Goal: Information Seeking & Learning: Learn about a topic

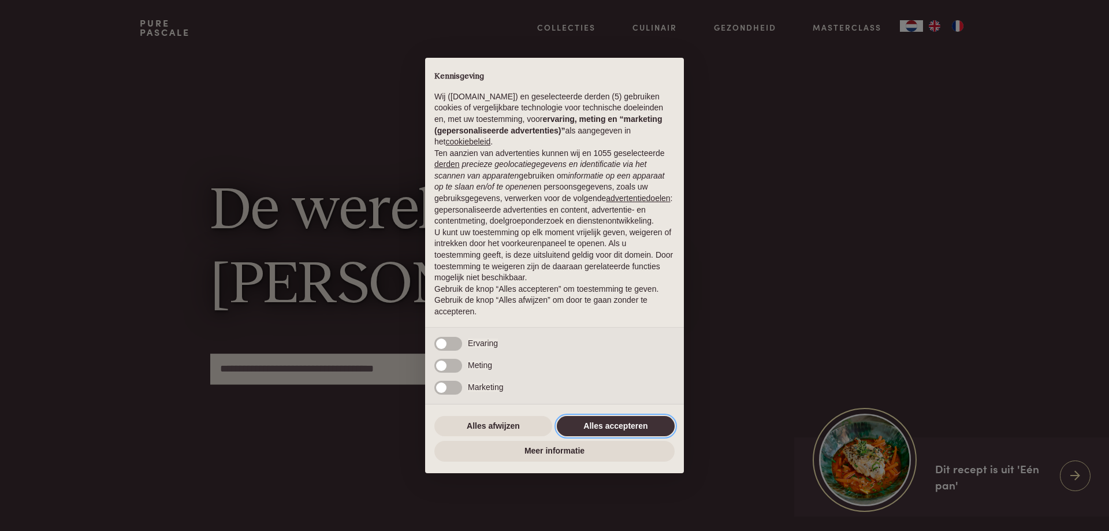
click at [643, 430] on button "Alles accepteren" at bounding box center [616, 426] width 118 height 21
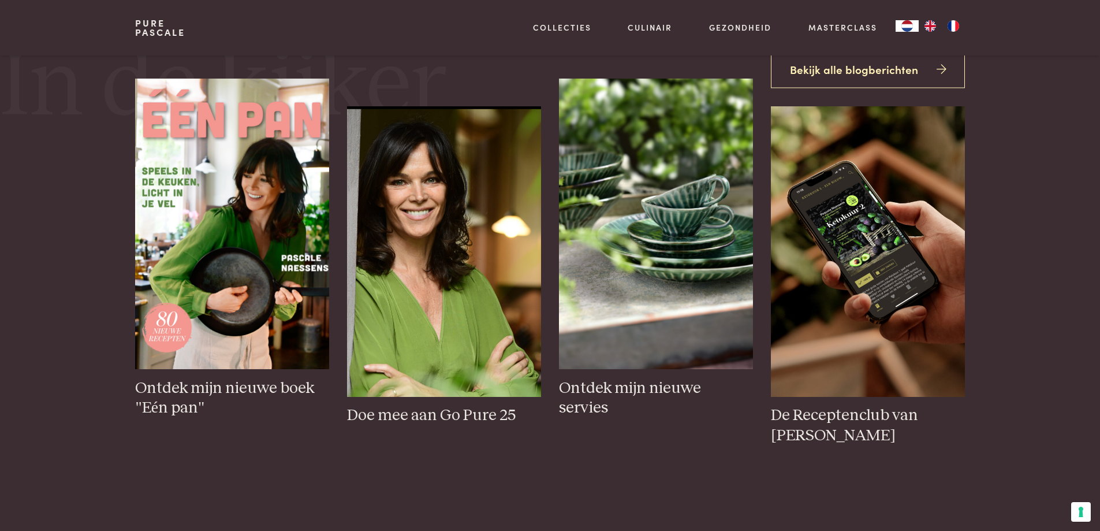
scroll to position [577, 0]
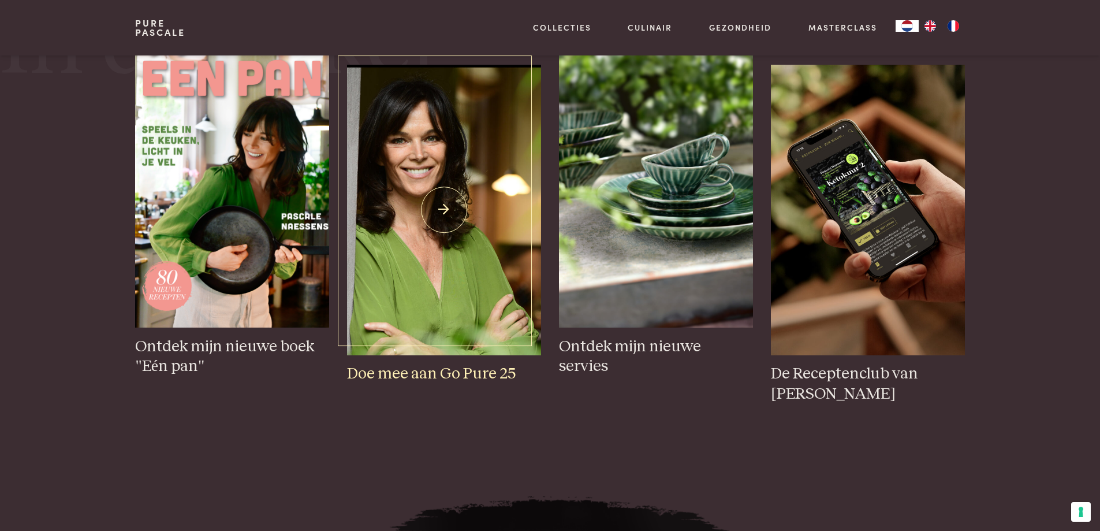
click at [437, 295] on img at bounding box center [443, 210] width 193 height 290
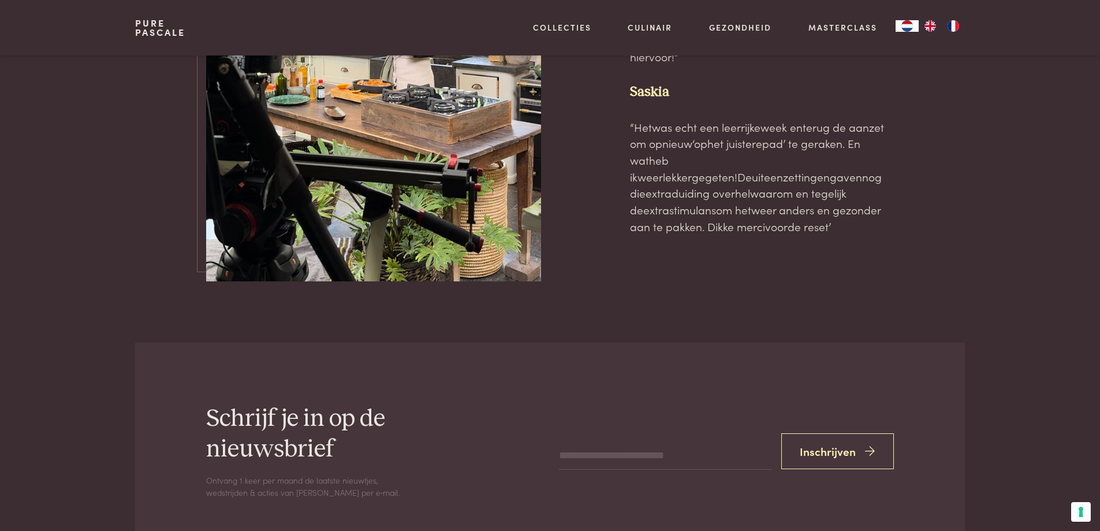
scroll to position [3696, 0]
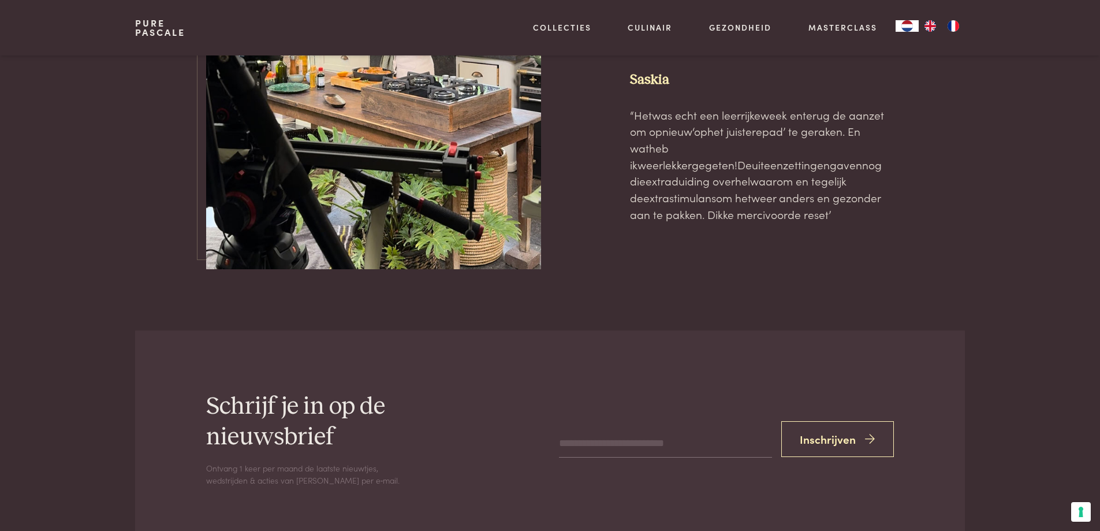
click at [654, 430] on input "email" at bounding box center [665, 444] width 213 height 28
type input "**********"
click at [836, 421] on button "Inschrijven" at bounding box center [837, 439] width 113 height 36
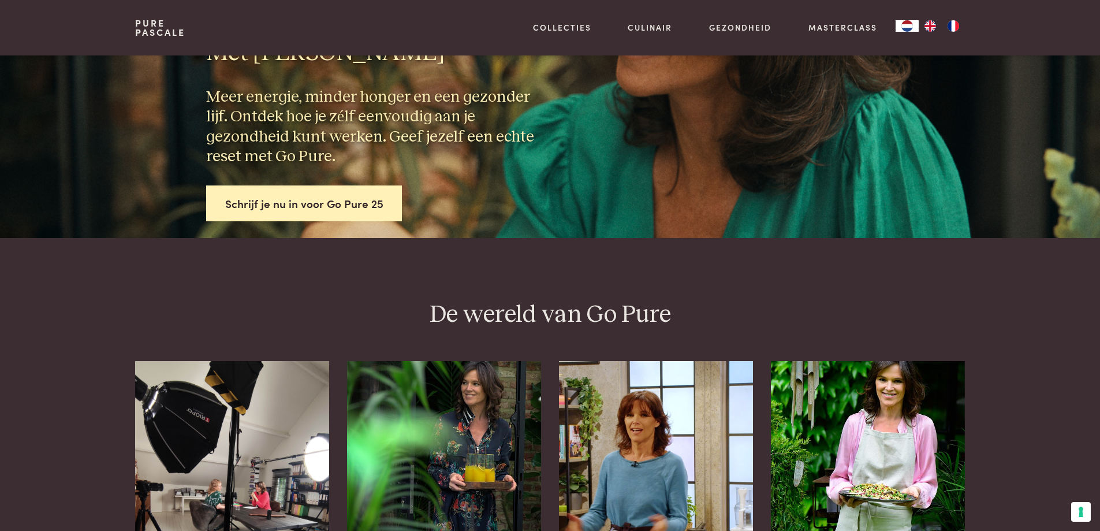
scroll to position [133, 0]
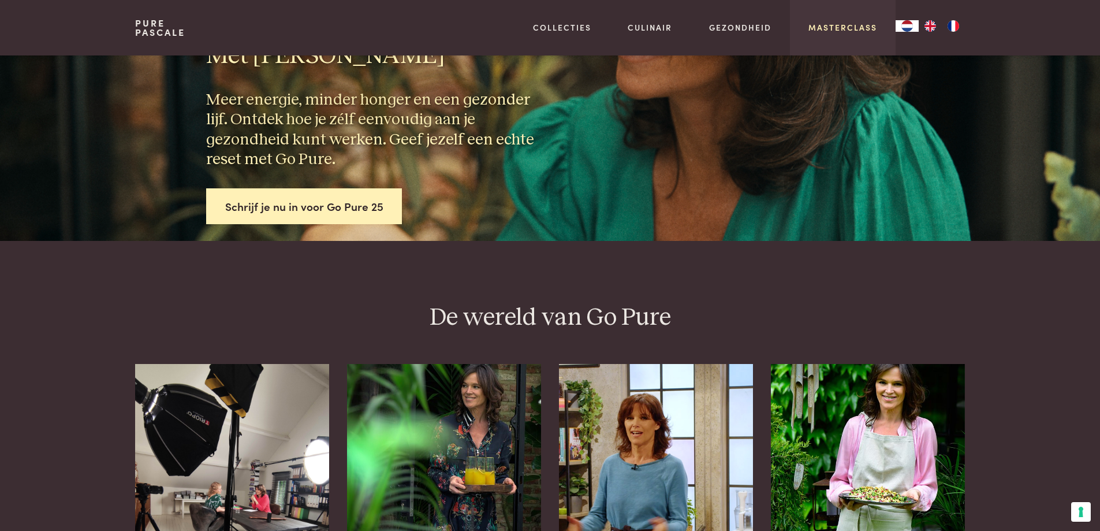
click at [832, 29] on link "Masterclass" at bounding box center [842, 27] width 69 height 12
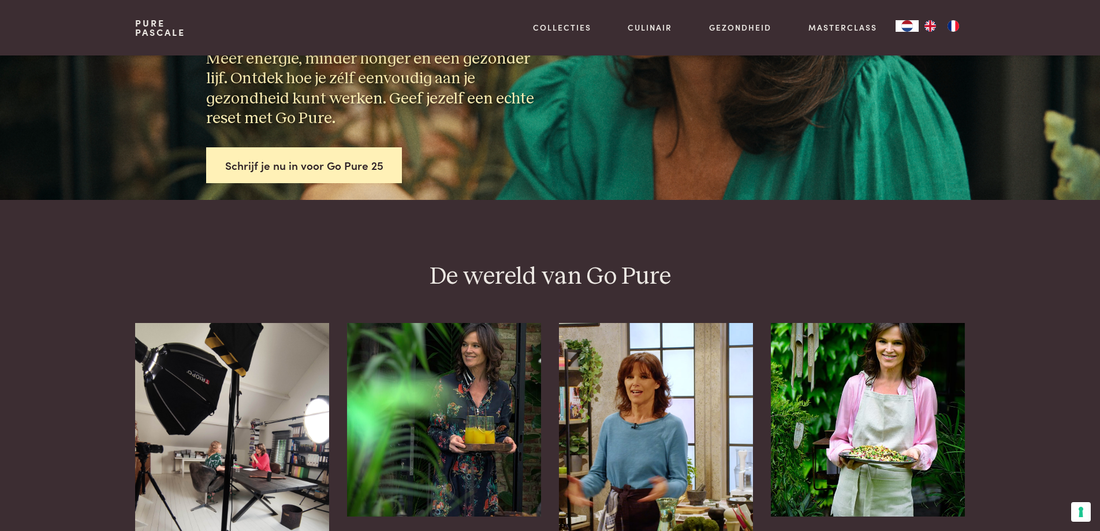
scroll to position [173, 0]
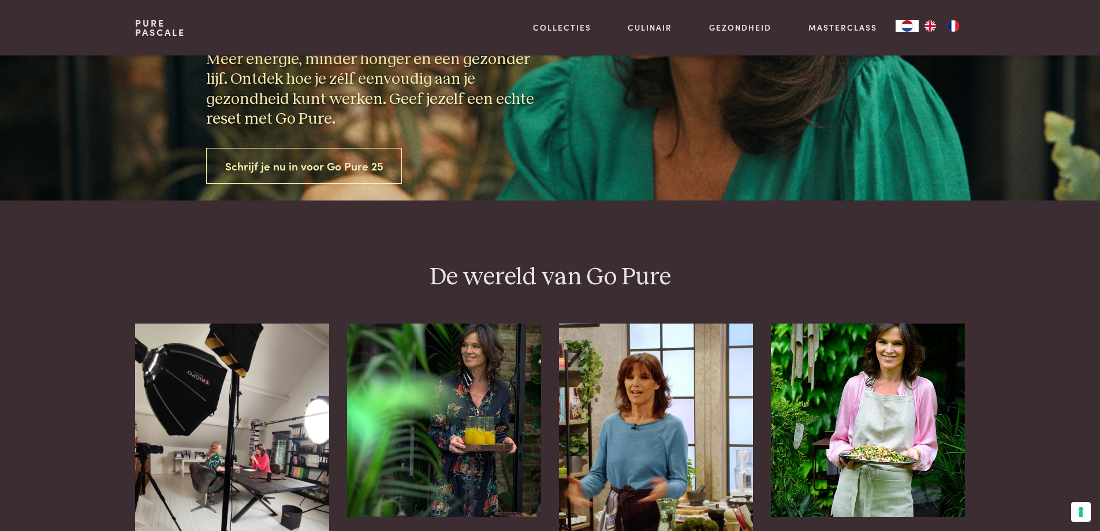
click at [365, 159] on link "Schrijf je nu in voor Go Pure 25" at bounding box center [304, 166] width 196 height 36
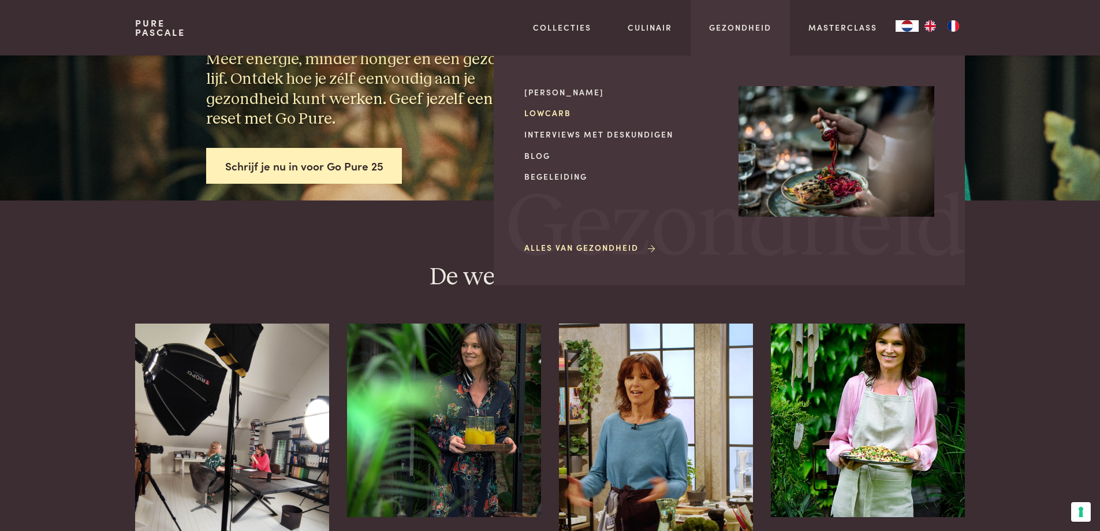
click at [564, 112] on link "Lowcarb" at bounding box center [622, 113] width 196 height 12
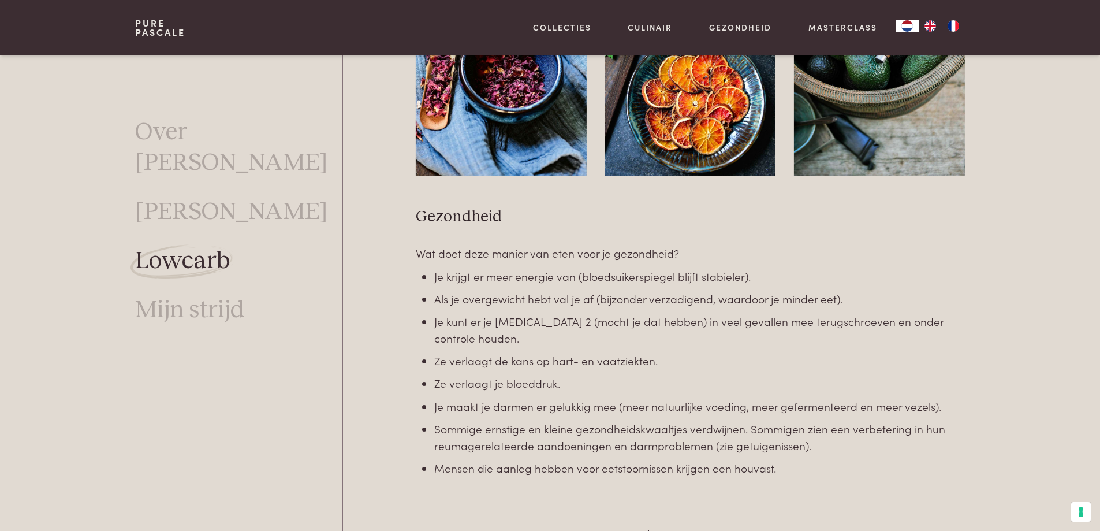
scroll to position [1529, 0]
click at [221, 196] on link "[PERSON_NAME]" at bounding box center [231, 211] width 192 height 31
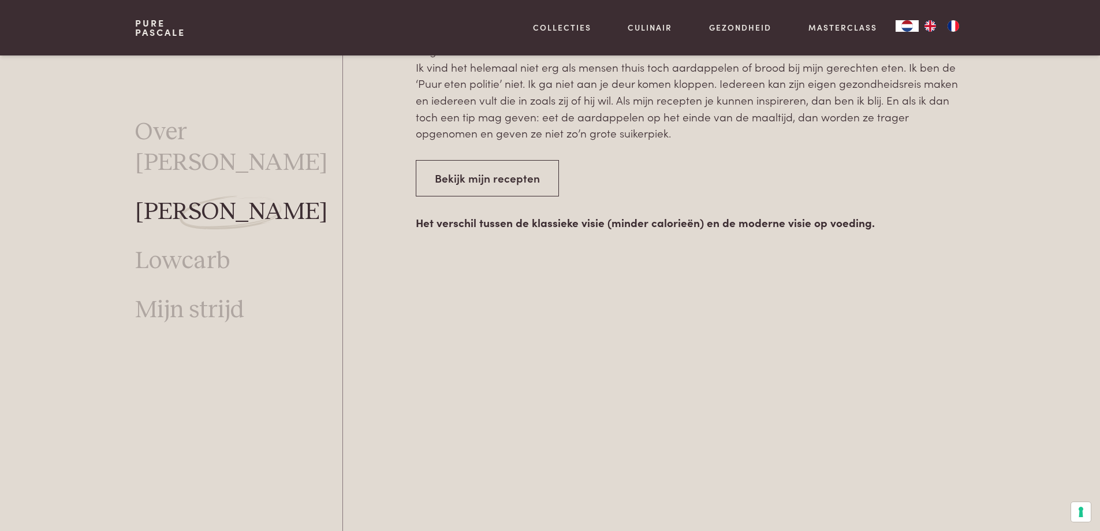
scroll to position [1933, 0]
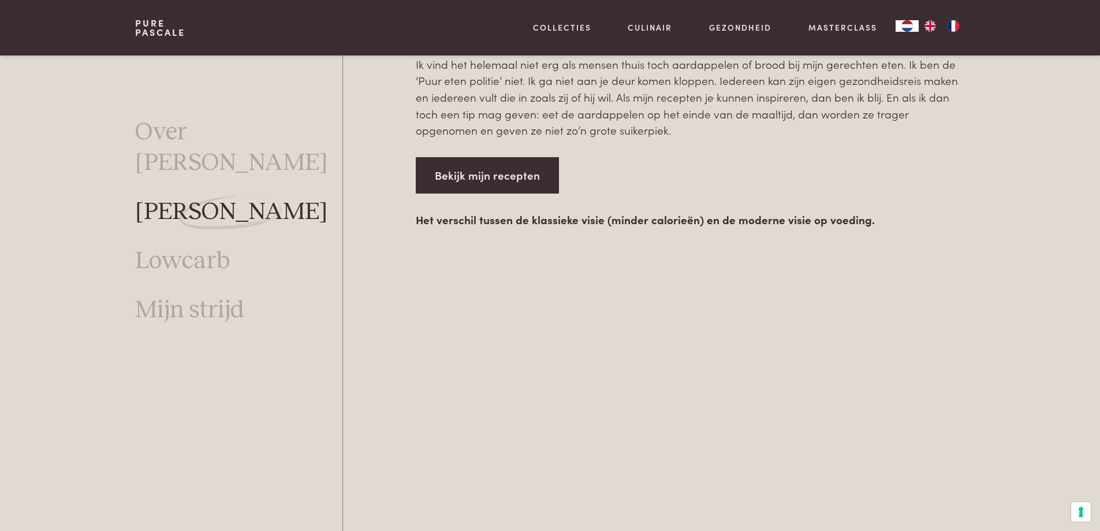
click at [532, 183] on link "Bekijk mijn recepten" at bounding box center [487, 175] width 143 height 36
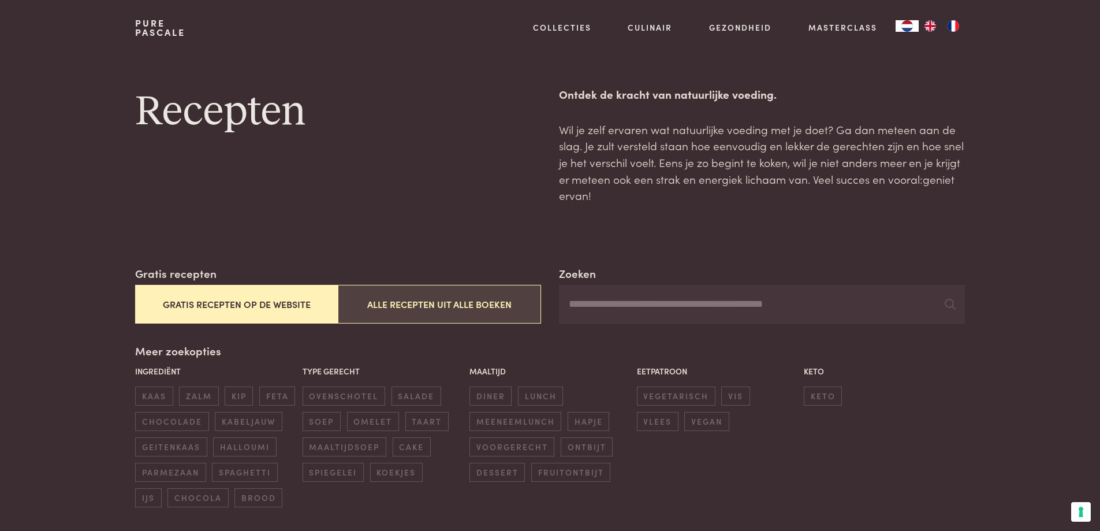
click at [463, 304] on button "Alle recepten uit alle boeken" at bounding box center [439, 304] width 203 height 39
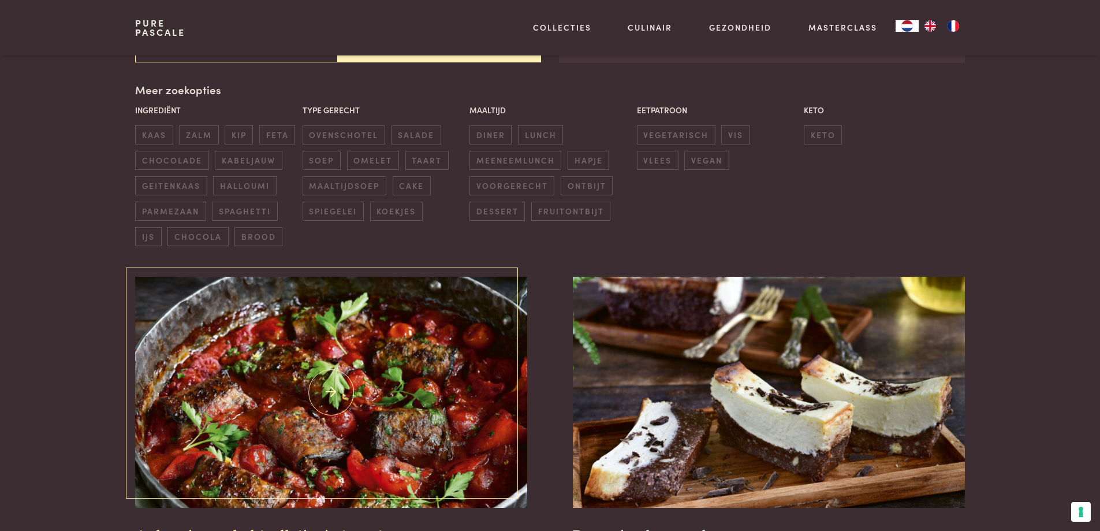
scroll to position [265, 0]
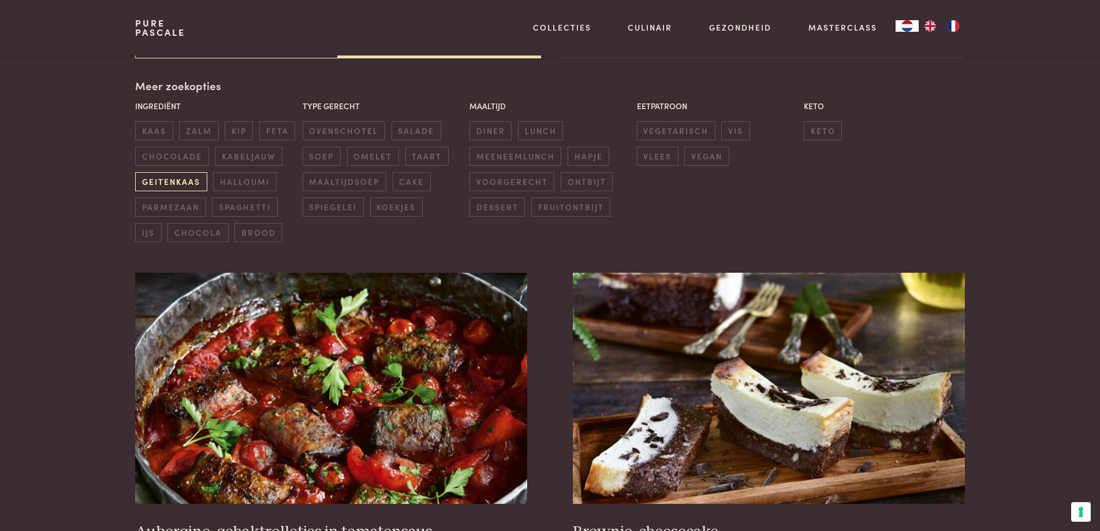
click at [181, 186] on span "geitenkaas" at bounding box center [171, 181] width 72 height 19
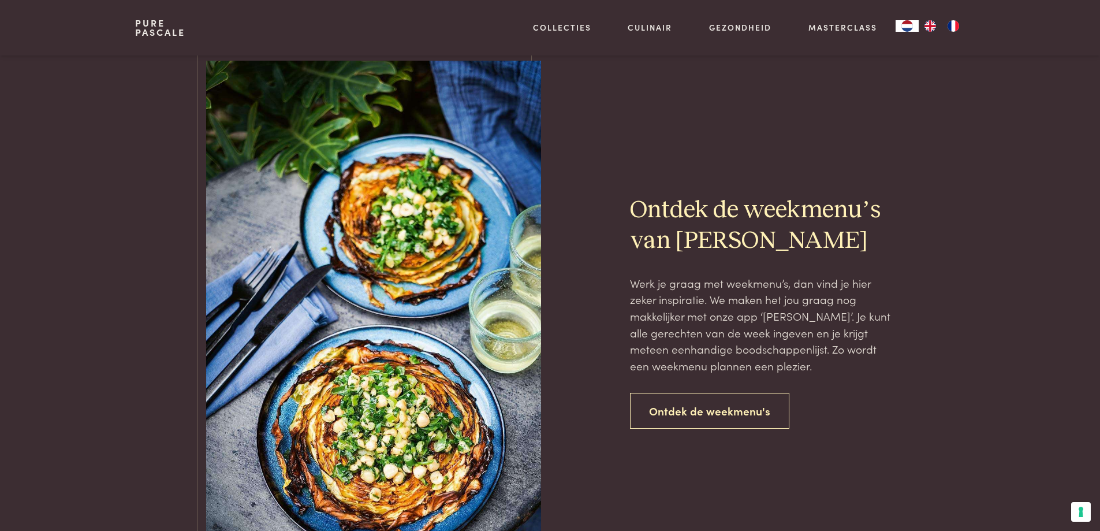
scroll to position [2575, 0]
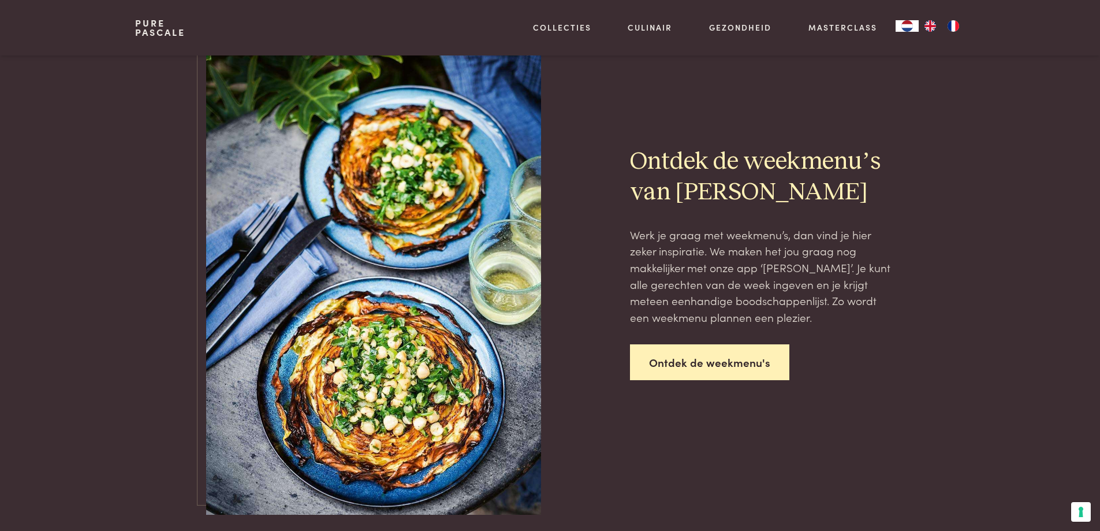
click at [733, 344] on link "Ontdek de weekmenu's" at bounding box center [709, 362] width 159 height 36
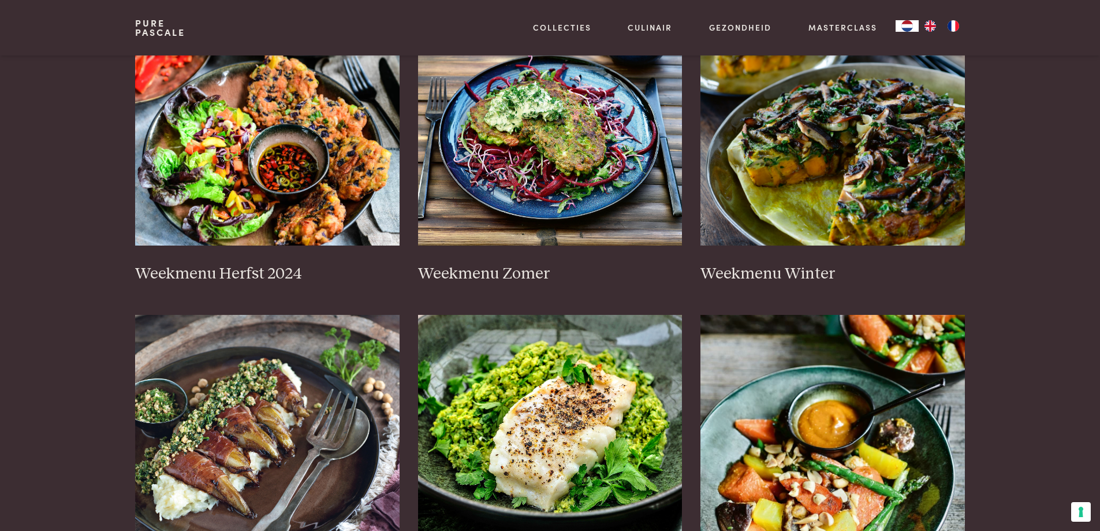
scroll to position [289, 0]
click at [259, 199] on img at bounding box center [267, 129] width 264 height 231
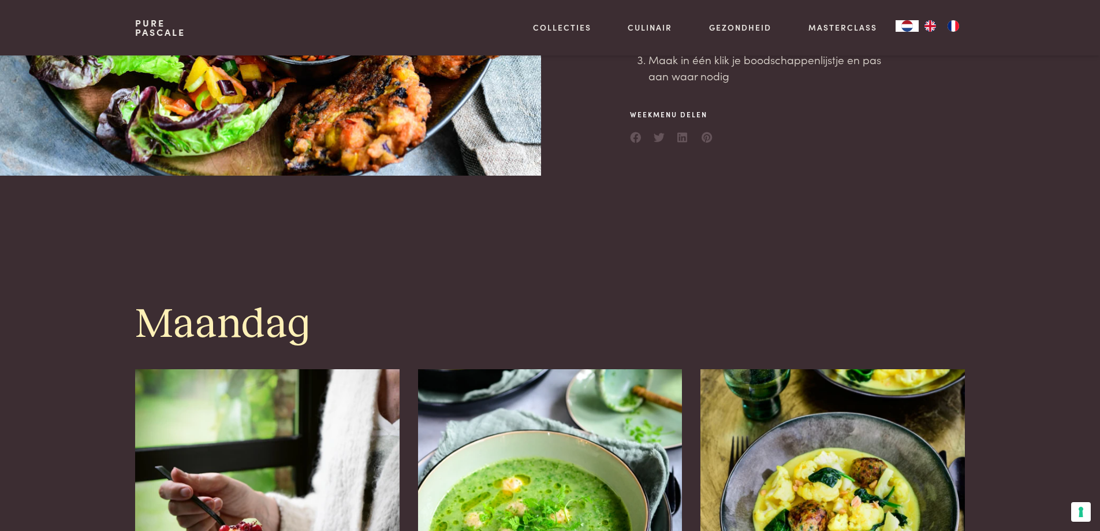
scroll to position [231, 0]
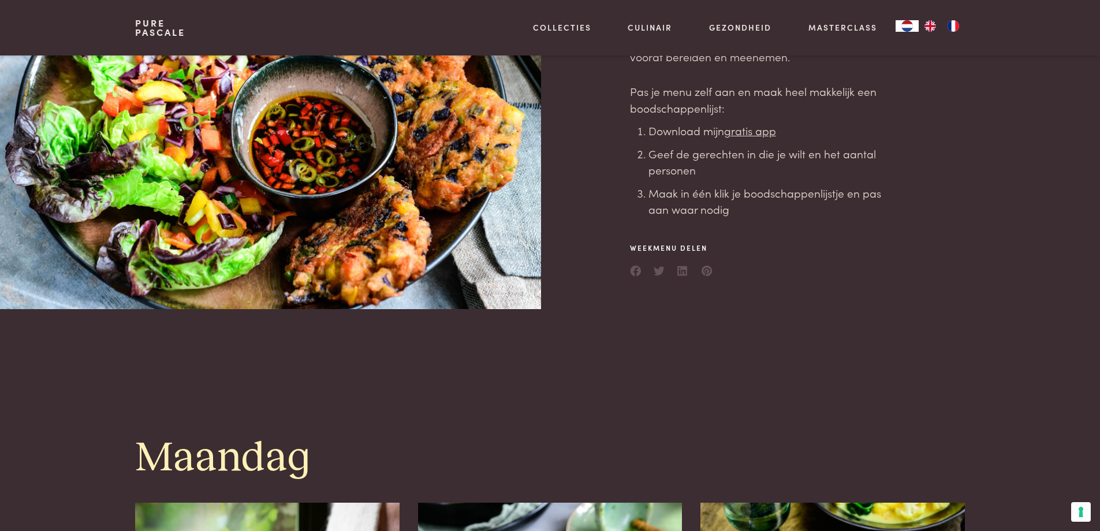
click at [761, 136] on u "gratis app" at bounding box center [750, 130] width 52 height 16
